Goal: Task Accomplishment & Management: Use online tool/utility

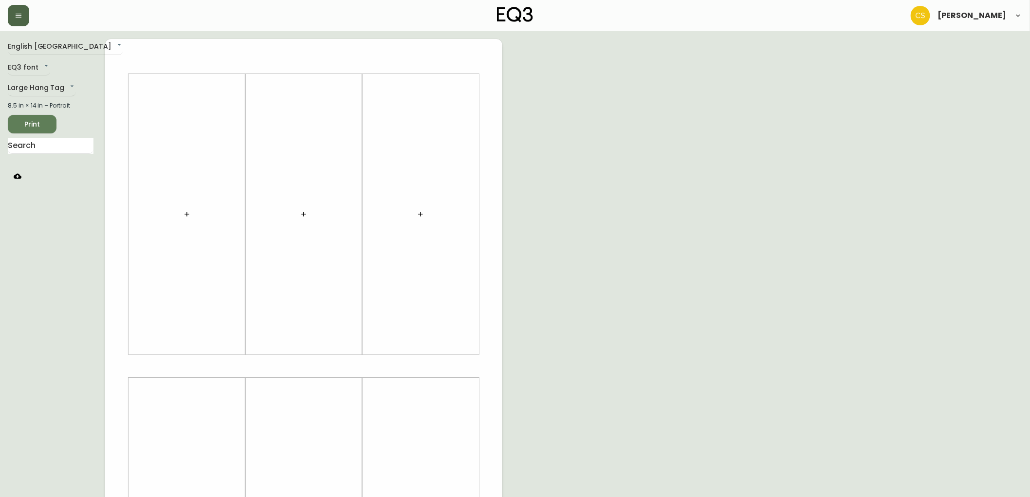
click at [22, 13] on icon "button" at bounding box center [19, 16] width 8 height 8
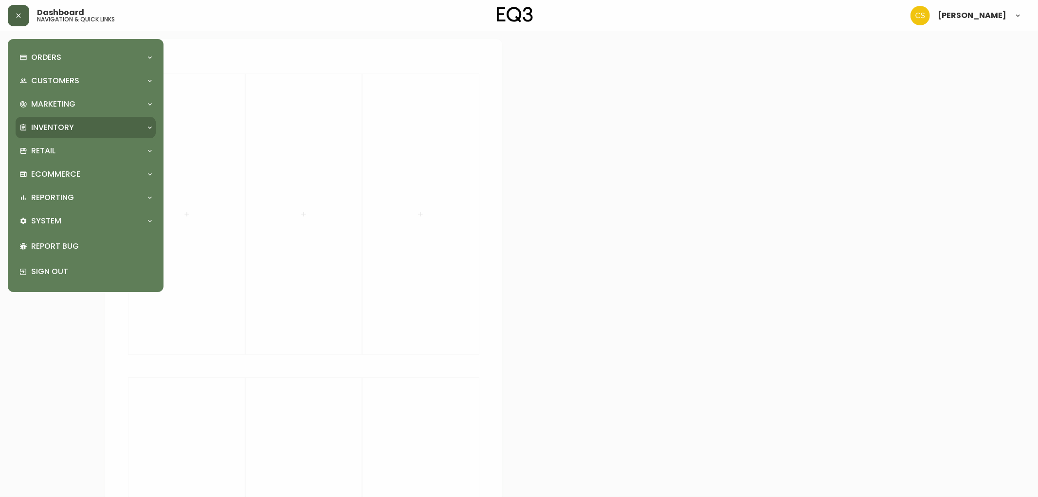
click at [51, 126] on p "Inventory" at bounding box center [52, 127] width 43 height 11
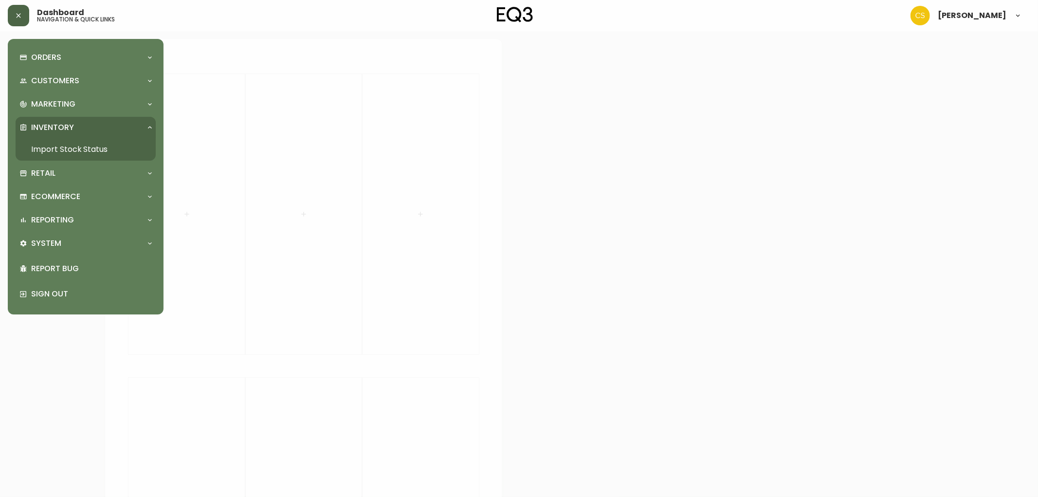
click at [66, 144] on link "Import Stock Status" at bounding box center [86, 149] width 140 height 22
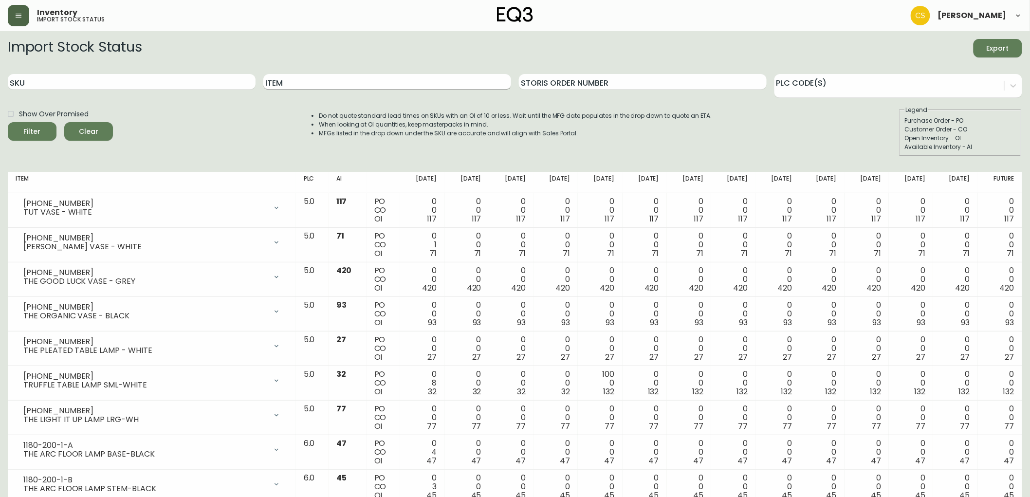
click at [327, 87] on input "Item" at bounding box center [387, 82] width 248 height 16
type input "ban"
click at [8, 122] on button "Filter" at bounding box center [32, 131] width 49 height 18
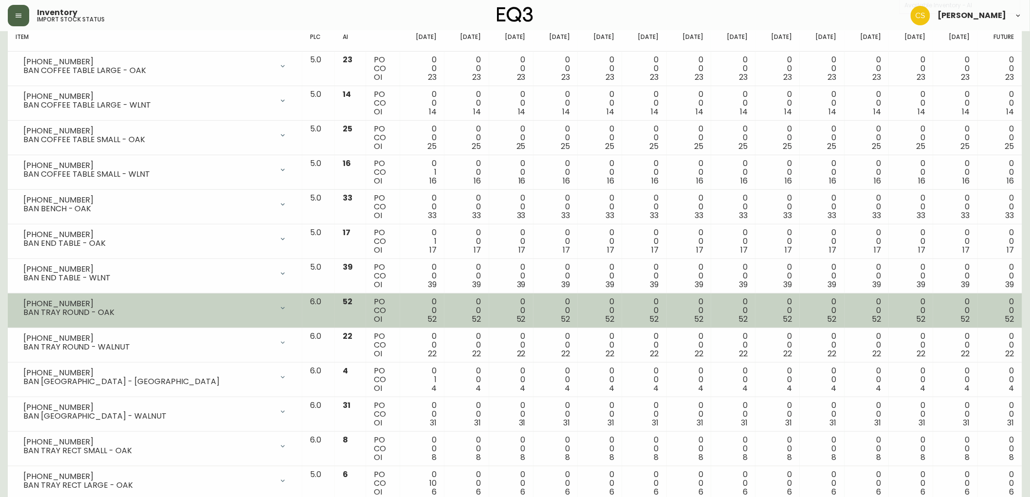
scroll to position [93, 0]
